Goal: Task Accomplishment & Management: Manage account settings

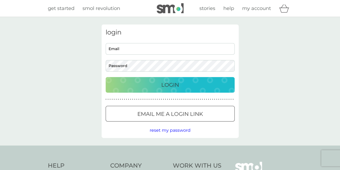
type input "[PERSON_NAME][EMAIL_ADDRESS][DOMAIN_NAME]"
click at [173, 84] on p "Login" at bounding box center [170, 84] width 18 height 9
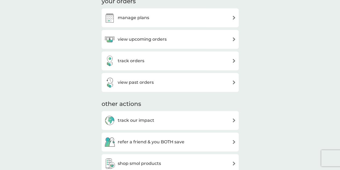
scroll to position [185, 0]
click at [139, 20] on h3 "manage plans" at bounding box center [133, 17] width 31 height 7
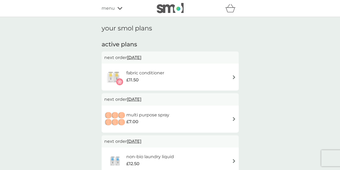
click at [114, 8] on span "menu" at bounding box center [108, 8] width 13 height 7
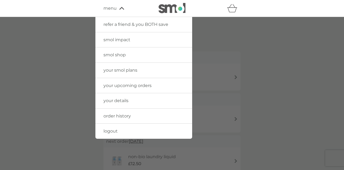
click at [118, 102] on span "your details" at bounding box center [116, 100] width 25 height 5
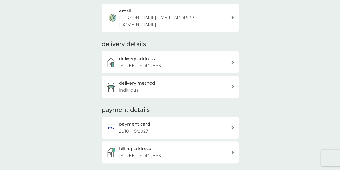
scroll to position [74, 0]
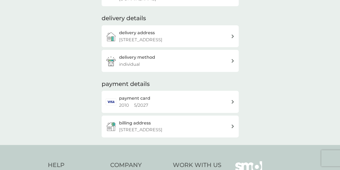
click at [154, 126] on p "[STREET_ADDRESS]" at bounding box center [140, 129] width 43 height 7
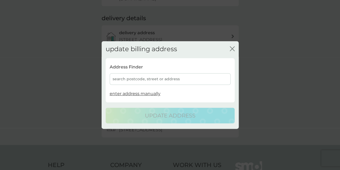
click at [139, 78] on div "search postcode, street or address" at bounding box center [170, 79] width 121 height 12
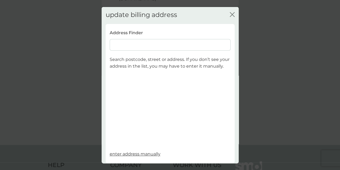
click at [132, 44] on input at bounding box center [170, 45] width 121 height 12
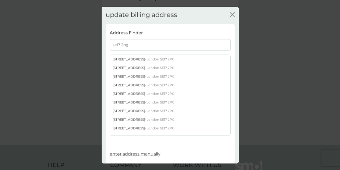
type input "se17 2pg"
click at [124, 129] on div "[STREET_ADDRESS]" at bounding box center [170, 128] width 121 height 9
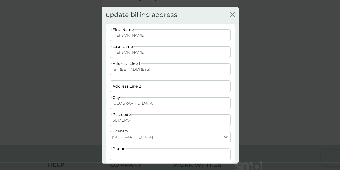
scroll to position [32, 0]
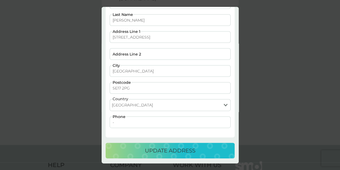
click at [161, 151] on p "update address" at bounding box center [170, 150] width 51 height 9
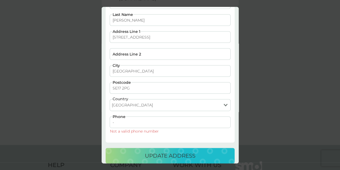
click at [133, 122] on input "-" at bounding box center [170, 123] width 121 height 12
type input "07882064924"
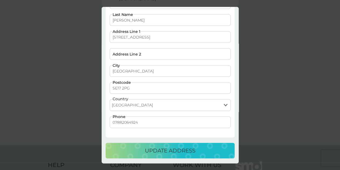
click at [153, 149] on p "update address" at bounding box center [170, 150] width 51 height 9
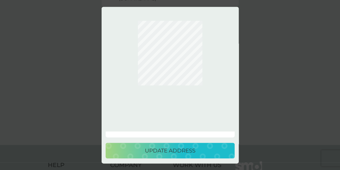
scroll to position [0, 0]
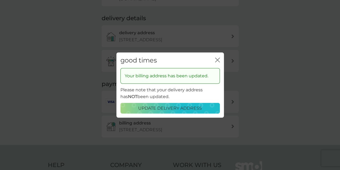
click at [216, 59] on icon "close" at bounding box center [217, 59] width 5 height 5
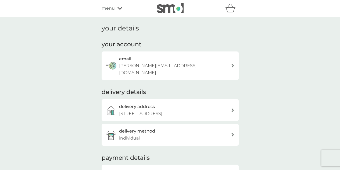
click at [13, 102] on div "your details your account email [PERSON_NAME][EMAIL_ADDRESS][DOMAIN_NAME] deliv…" at bounding box center [170, 118] width 340 height 202
click at [75, 66] on div "your details your account email [PERSON_NAME][EMAIL_ADDRESS][DOMAIN_NAME] deliv…" at bounding box center [170, 118] width 340 height 202
